Goal: Information Seeking & Learning: Learn about a topic

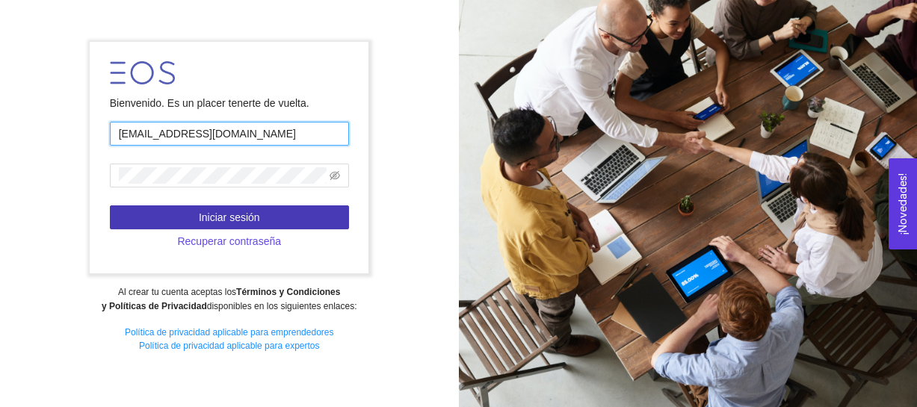
type input "[EMAIL_ADDRESS][DOMAIN_NAME]"
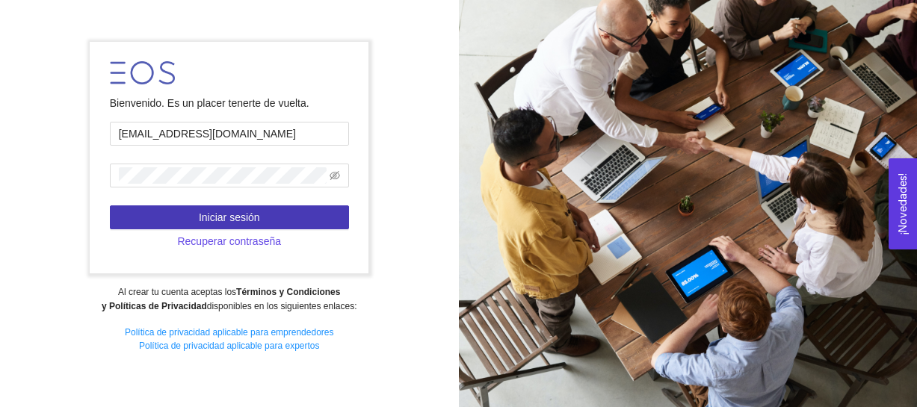
click at [286, 223] on button "Iniciar sesión" at bounding box center [229, 218] width 239 height 24
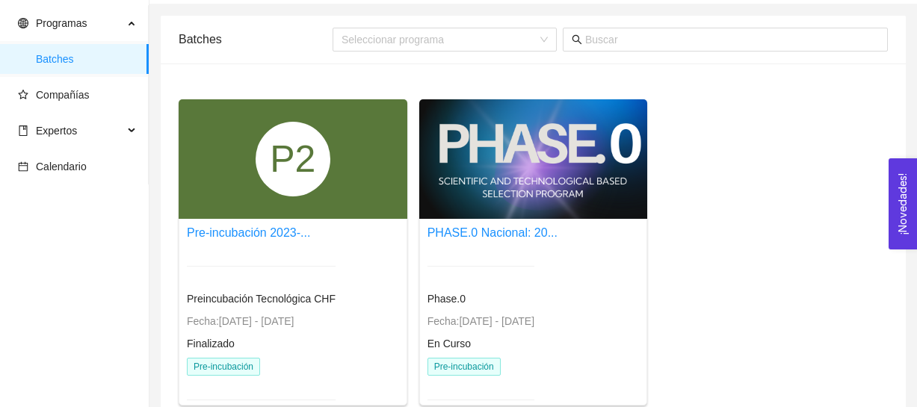
scroll to position [45, 0]
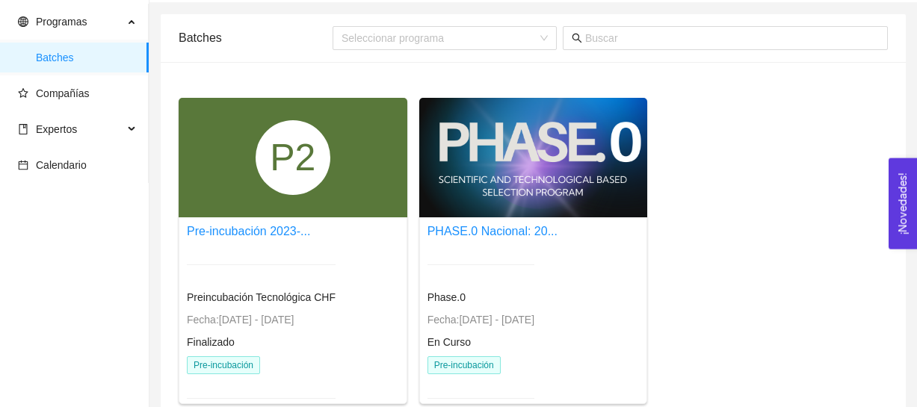
click at [475, 185] on div at bounding box center [533, 158] width 229 height 120
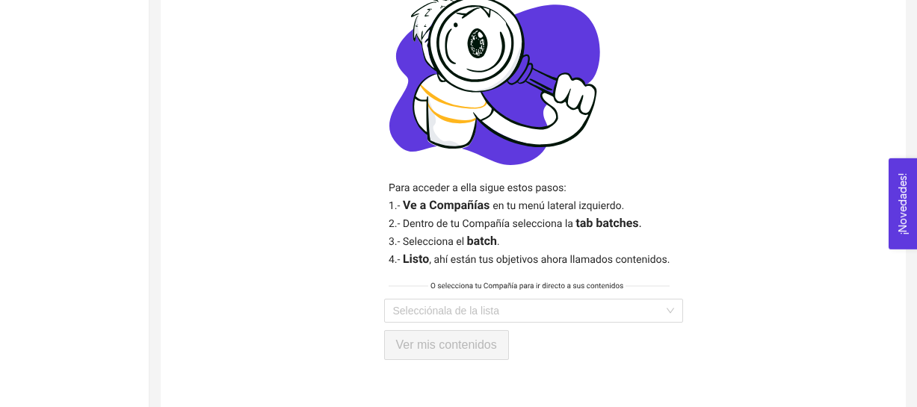
scroll to position [431, 0]
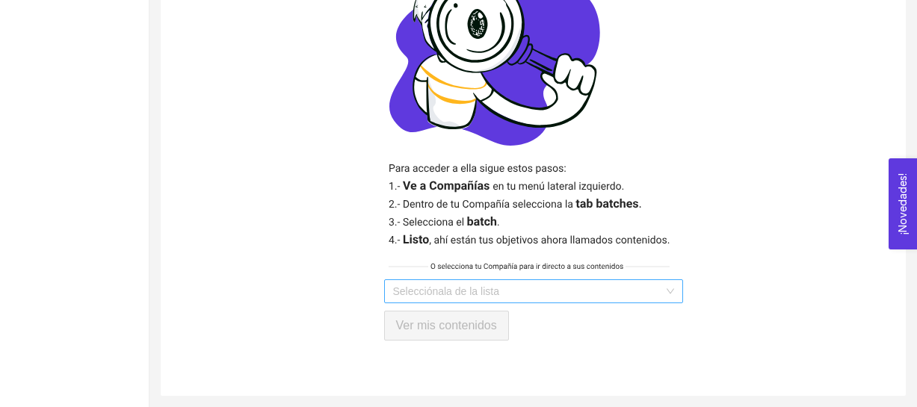
click at [490, 285] on input "search" at bounding box center [528, 291] width 271 height 22
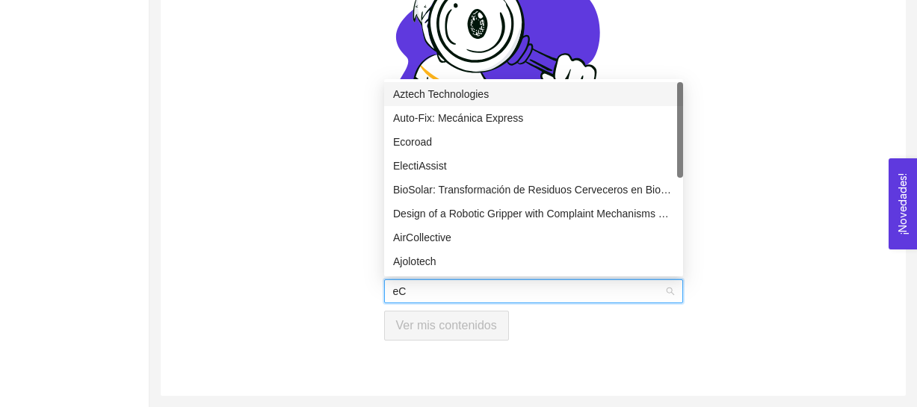
type input "e"
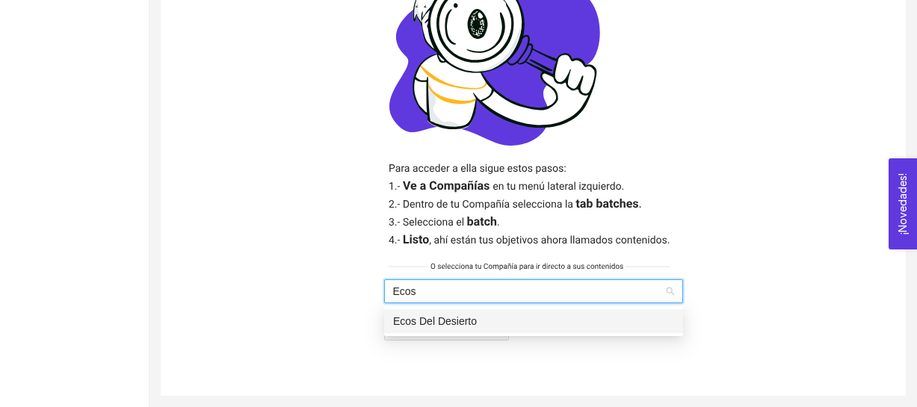
type input "Eco"
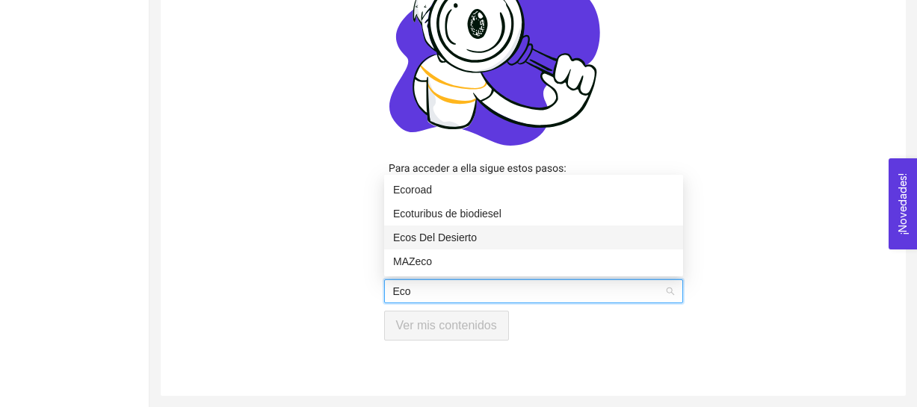
click at [444, 236] on div "Ecos Del Desierto" at bounding box center [533, 237] width 281 height 16
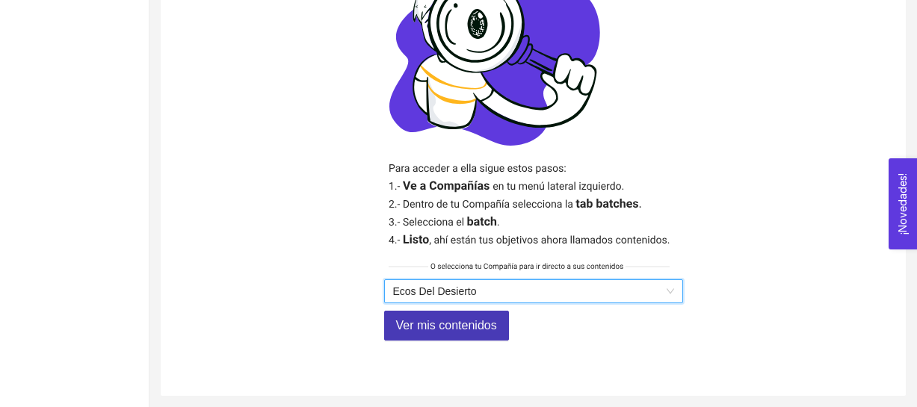
click at [451, 333] on span "Ver mis contenidos" at bounding box center [446, 325] width 101 height 19
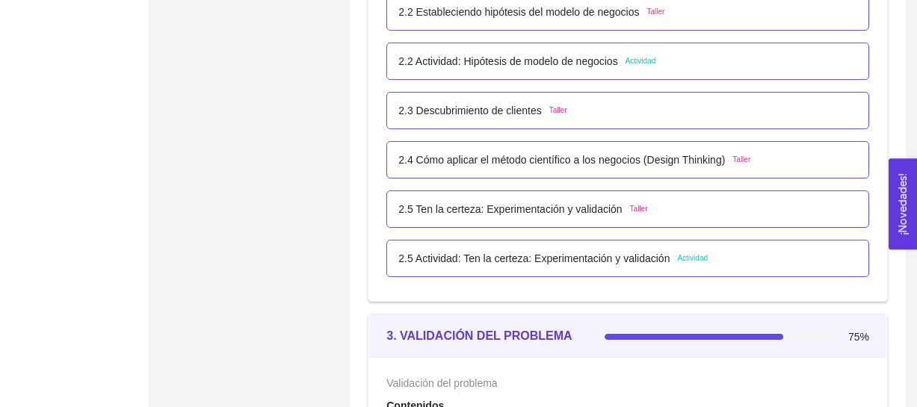
scroll to position [1614, 0]
click at [612, 71] on div "2.2 Actividad: Hipótesis de modelo de negocios Actividad" at bounding box center [627, 62] width 483 height 37
click at [648, 62] on span "Actividad" at bounding box center [641, 63] width 31 height 12
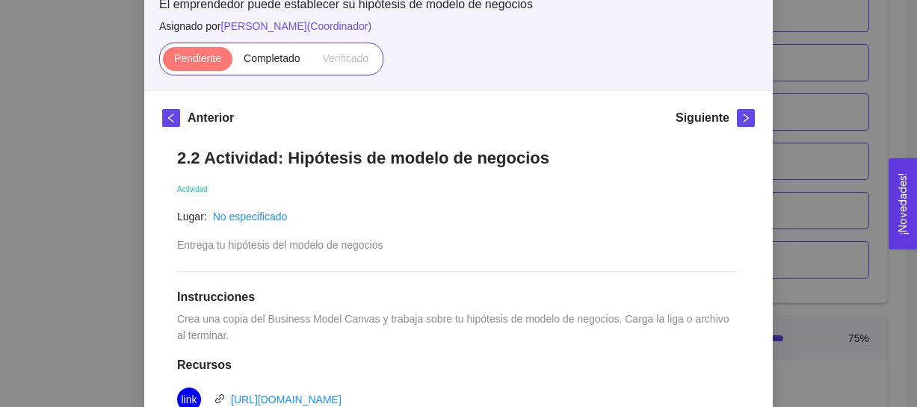
scroll to position [0, 0]
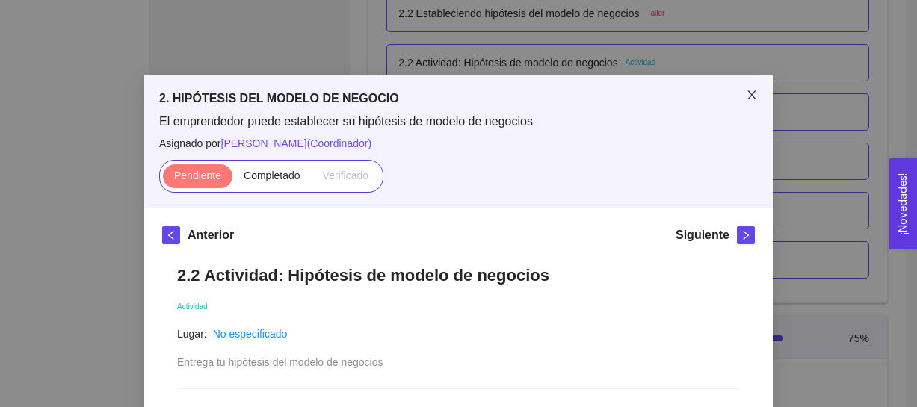
click at [756, 92] on icon "close" at bounding box center [751, 94] width 8 height 9
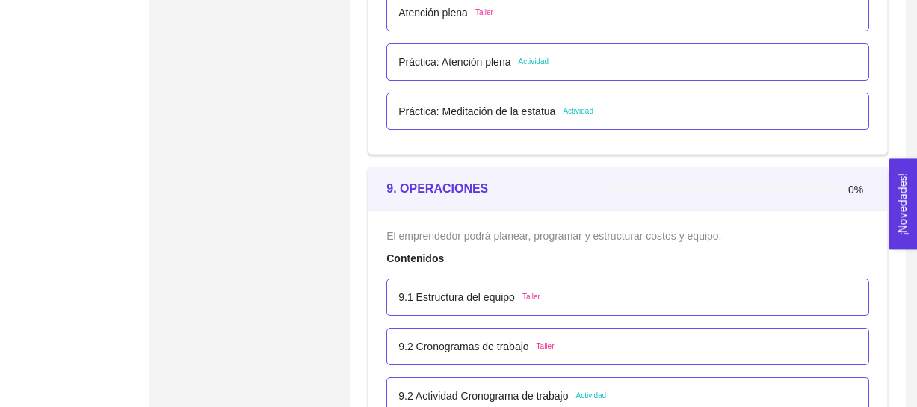
scroll to position [4904, 0]
